Goal: Transaction & Acquisition: Purchase product/service

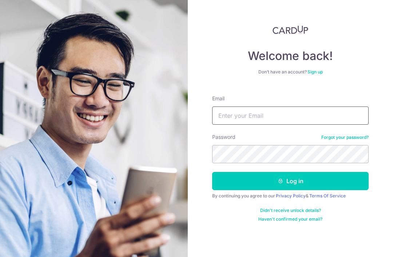
type input "[EMAIL_ADDRESS][DOMAIN_NAME]"
click at [290, 172] on button "Log in" at bounding box center [290, 181] width 157 height 18
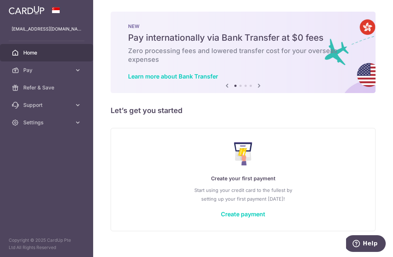
click at [0, 0] on icon "button" at bounding box center [0, 0] width 0 height 0
click at [65, 74] on span "Pay" at bounding box center [47, 70] width 48 height 7
click at [34, 84] on span "Payments" at bounding box center [47, 87] width 48 height 7
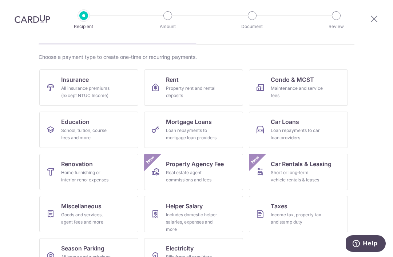
scroll to position [45, 0]
click at [124, 123] on link "Education School, tuition, course fees and more" at bounding box center [88, 130] width 99 height 36
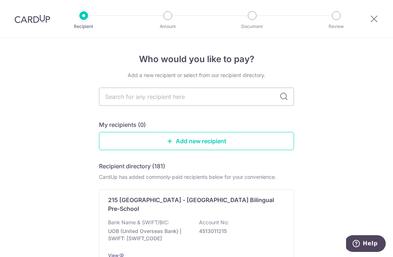
click at [177, 102] on input "text" at bounding box center [196, 97] width 195 height 18
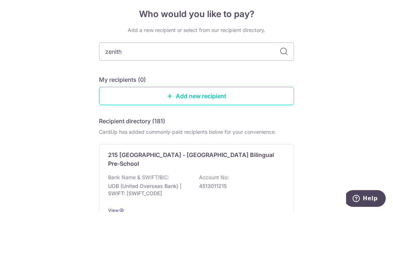
type input "zenith"
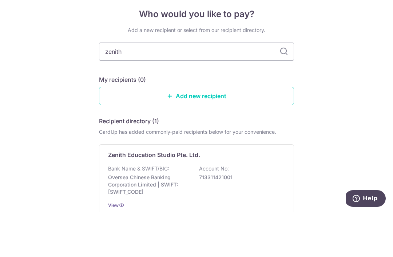
scroll to position [23, 0]
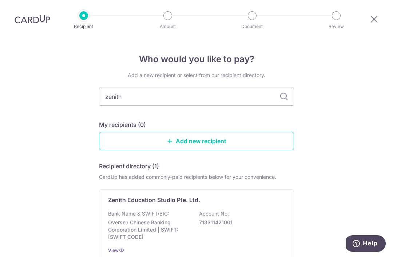
click at [251, 190] on div "Zenith Education Studio Pte. Ltd. Bank Name & SWIFT/BIC: Oversea Chinese Bankin…" at bounding box center [196, 225] width 195 height 71
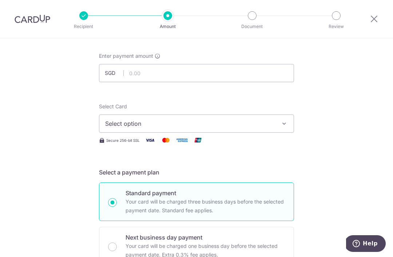
scroll to position [33, 0]
click at [202, 78] on input "text" at bounding box center [196, 73] width 195 height 18
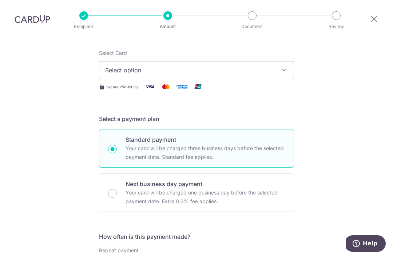
scroll to position [100, 0]
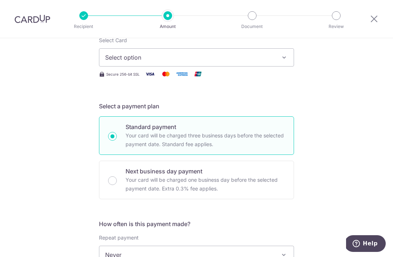
click at [281, 61] on icon "button" at bounding box center [284, 57] width 7 height 7
type input "1,730.00"
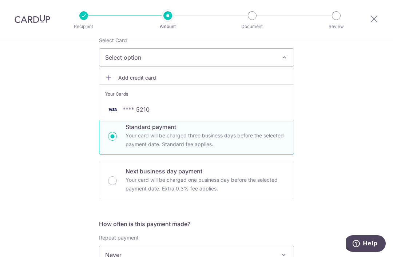
click at [181, 114] on span "**** 5210" at bounding box center [196, 109] width 183 height 9
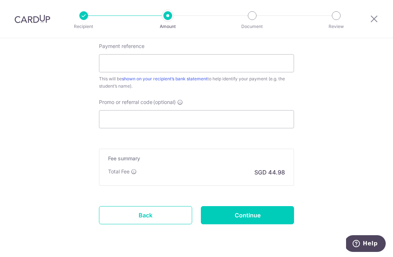
scroll to position [418, 0]
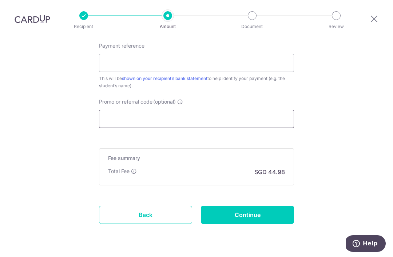
click at [219, 123] on input "Promo or referral code (optional)" at bounding box center [196, 119] width 195 height 18
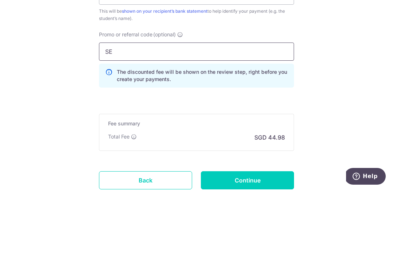
type input "S"
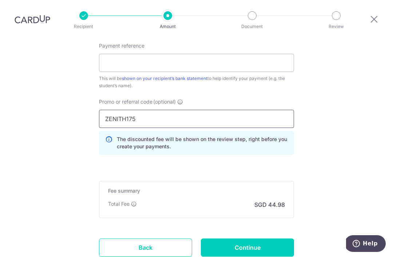
type input "ZENITH175"
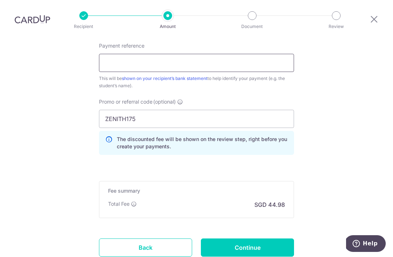
click at [229, 54] on input "Payment reference" at bounding box center [196, 63] width 195 height 18
click at [134, 54] on input "82026507 (ONLY UNTIL 15 SEP)" at bounding box center [196, 63] width 195 height 18
type input "82026507 (ONLY UNTIL 15 SEP)"
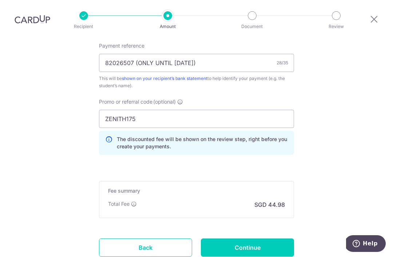
click at [266, 239] on input "Continue" at bounding box center [247, 248] width 93 height 18
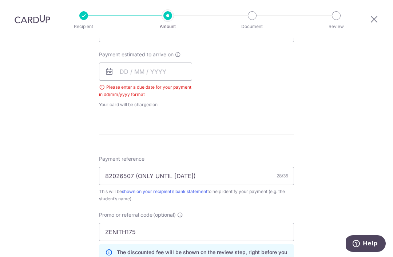
scroll to position [320, 0]
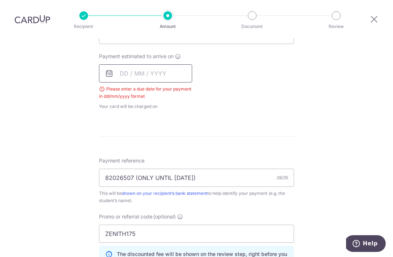
click at [129, 64] on input "text" at bounding box center [145, 73] width 93 height 18
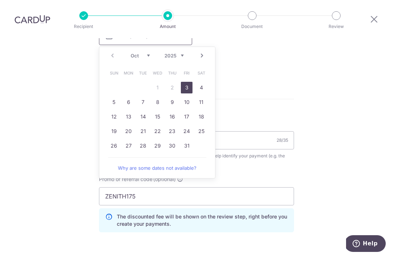
scroll to position [359, 0]
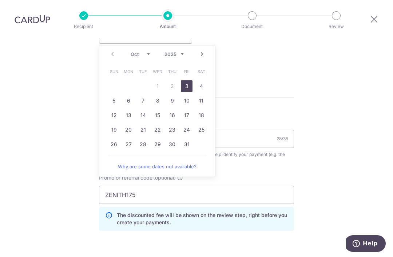
click at [190, 80] on link "3" at bounding box center [187, 86] width 12 height 12
type input "[DATE]"
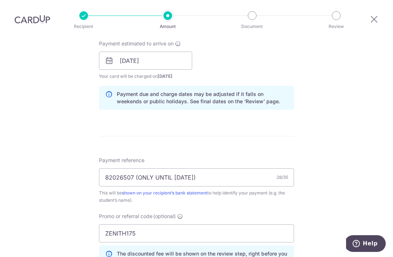
scroll to position [333, 0]
click at [181, 52] on input "[DATE]" at bounding box center [145, 61] width 93 height 18
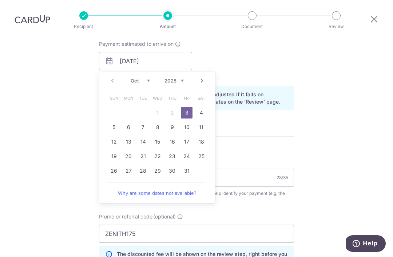
click at [161, 93] on table "Sun Mon Tue Wed Thu Fri Sat 1 2 3 4 5 6 7 8 9 10 11 12 13 14 15 16 17 18 19 20 …" at bounding box center [158, 134] width 102 height 87
click at [188, 107] on link "3" at bounding box center [187, 113] width 12 height 12
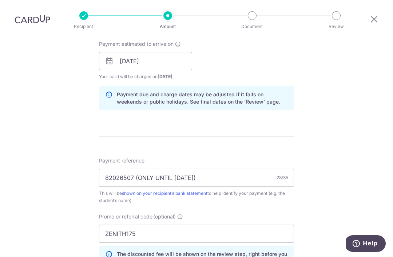
click at [246, 43] on div "Payment estimated to arrive on 03/10/2025 Prev Next Oct Nov Dec 2025 2026 2027 …" at bounding box center [197, 60] width 204 height 40
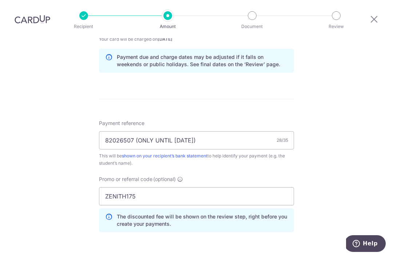
scroll to position [461, 0]
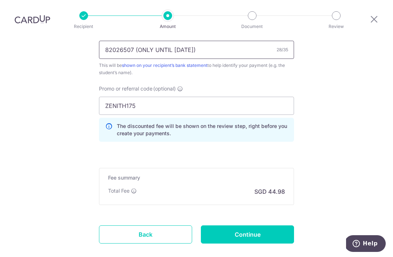
click at [143, 41] on input "82026507 (ONLY UNTIL 15 SEP)" at bounding box center [196, 50] width 195 height 18
click at [147, 41] on input "82026507 (ONLY UNTIL 15 SEP)" at bounding box center [196, 50] width 195 height 18
click at [148, 41] on input "82026507 (ONLY UNTIL 15 SEP)" at bounding box center [196, 50] width 195 height 18
click at [168, 41] on input "82026507 (PAYMENT FOR CLASSES" at bounding box center [196, 50] width 195 height 18
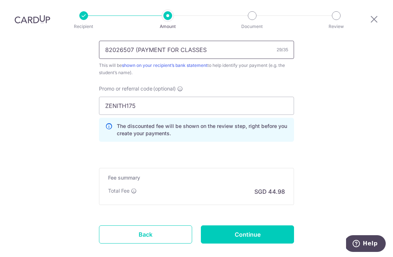
click at [165, 41] on input "82026507 (PAYMENT FOR CLASSES" at bounding box center [196, 50] width 195 height 18
click at [239, 41] on input "82026507 (PAYMENT ONLY FOR CLASSES" at bounding box center [196, 50] width 195 height 18
click at [166, 41] on input "82026507 (PAYMENT ONLY FOR CLASSES" at bounding box center [196, 50] width 195 height 18
click at [216, 41] on input "82026507 (ONLY FOR CLASSES" at bounding box center [196, 50] width 195 height 18
click at [141, 41] on input "82026507 (ONLY FOR CLASSES ATTENDED" at bounding box center [196, 50] width 195 height 18
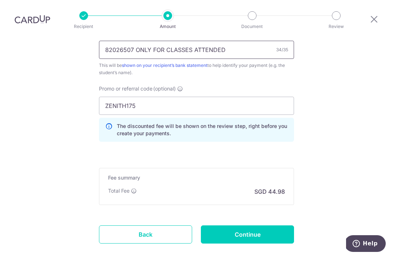
type input "82026507 ONLY FOR CLASSES ATTENDED"
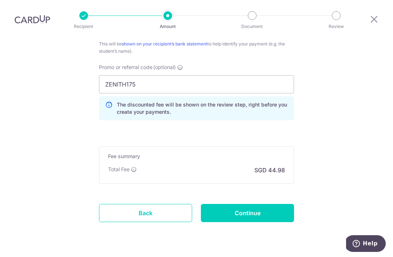
scroll to position [482, 0]
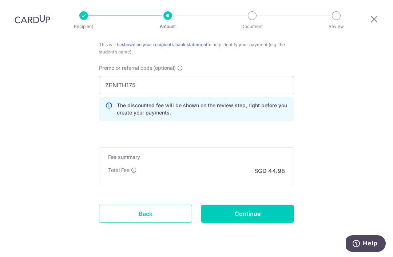
click at [245, 205] on input "Continue" at bounding box center [247, 214] width 93 height 18
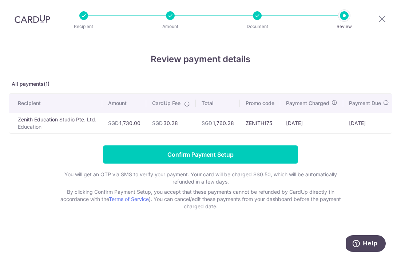
click at [248, 155] on input "Confirm Payment Setup" at bounding box center [200, 155] width 195 height 18
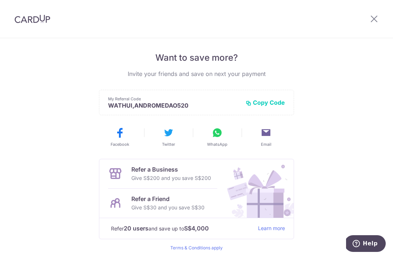
scroll to position [135, 0]
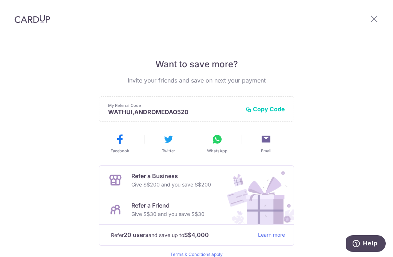
click at [373, 23] on icon at bounding box center [374, 18] width 9 height 9
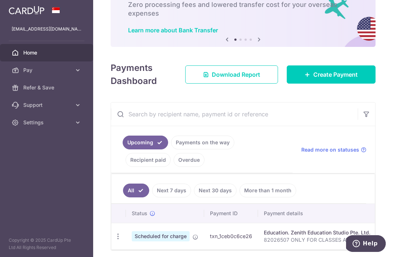
click at [193, 234] on icon at bounding box center [196, 237] width 6 height 6
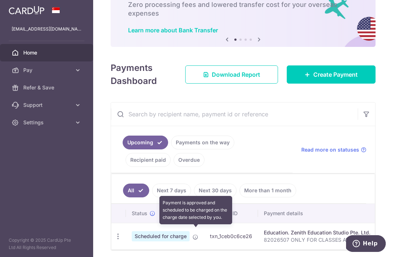
click at [114, 233] on icon "button" at bounding box center [118, 237] width 8 height 8
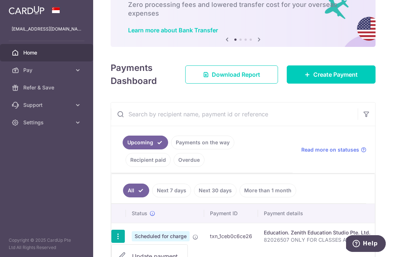
click at [28, 230] on div at bounding box center [196, 128] width 393 height 257
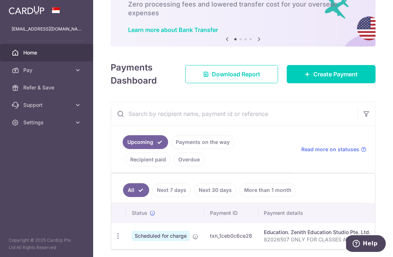
scroll to position [46, 0]
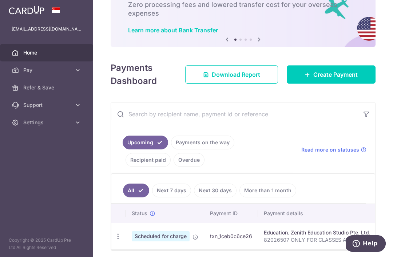
click at [347, 153] on span "Read more on statuses" at bounding box center [330, 149] width 58 height 7
click at [171, 150] on link "Payments on the way" at bounding box center [202, 143] width 63 height 14
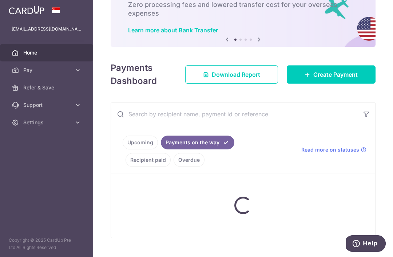
scroll to position [39, 0]
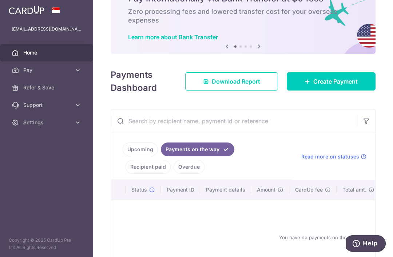
click at [123, 157] on link "Upcoming" at bounding box center [140, 150] width 35 height 14
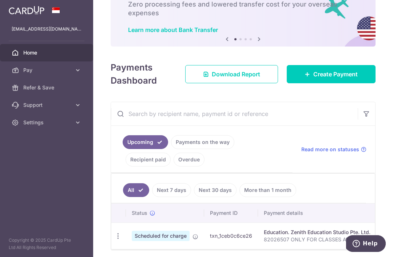
scroll to position [46, 0]
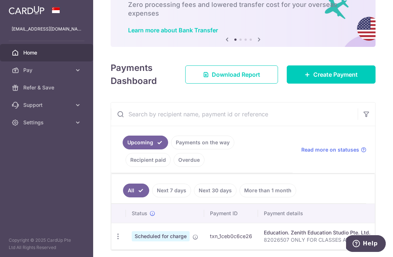
click at [0, 0] on header at bounding box center [0, 0] width 0 height 0
click at [0, 0] on icon "button" at bounding box center [0, 0] width 0 height 0
